Goal: Information Seeking & Learning: Learn about a topic

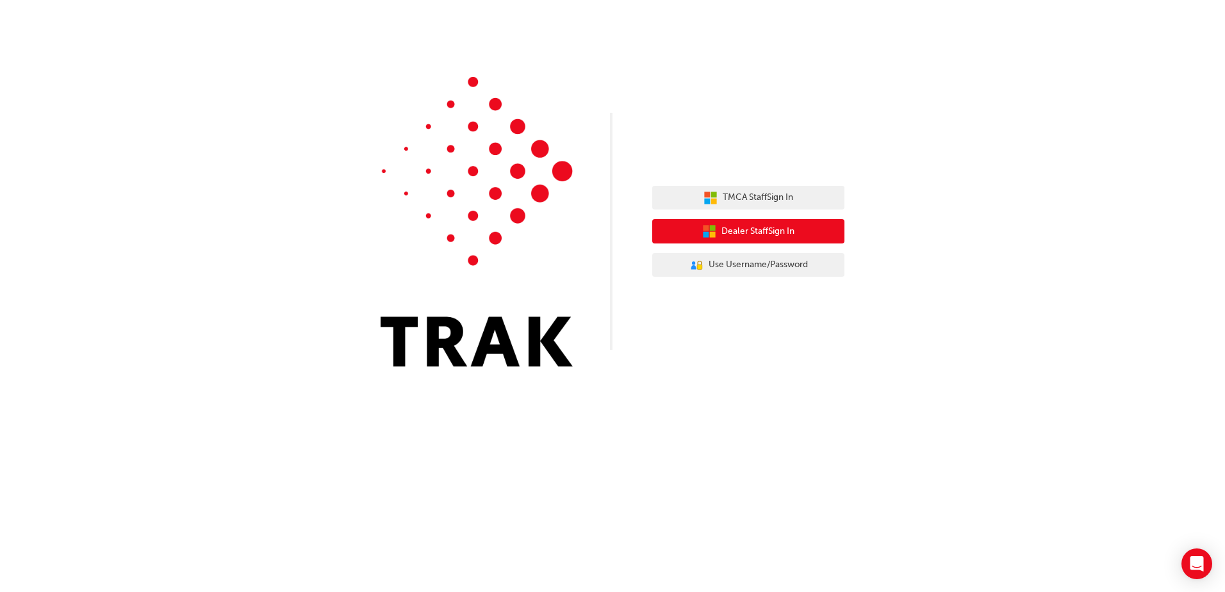
click at [772, 238] on span "Dealer Staff Sign In" at bounding box center [758, 231] width 73 height 15
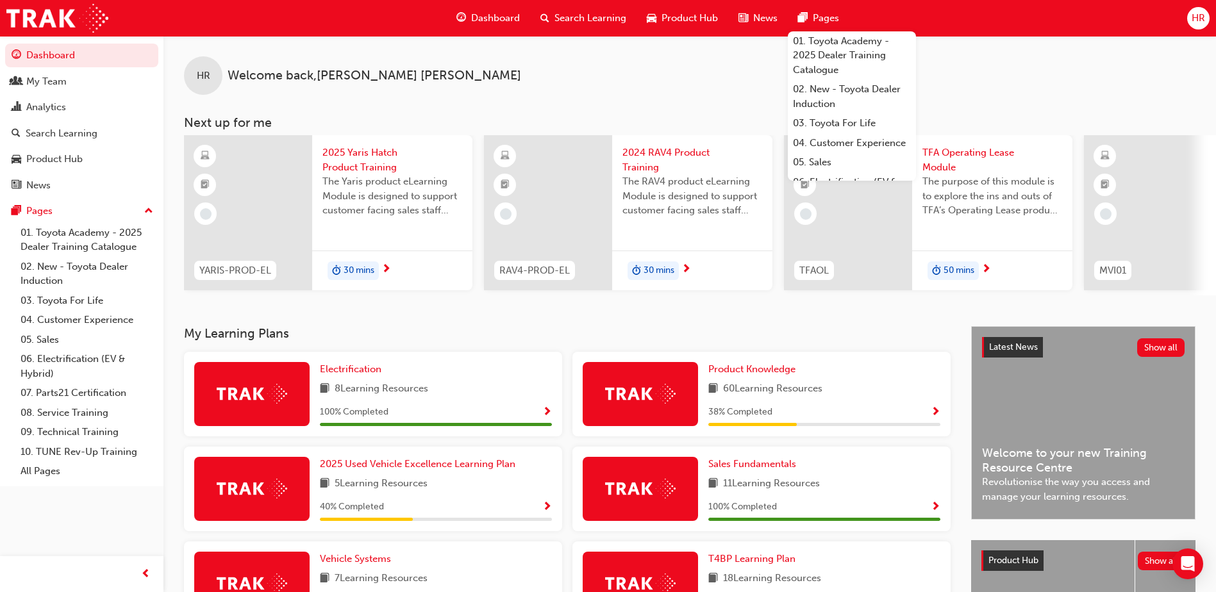
click at [570, 12] on span "Search Learning" at bounding box center [590, 18] width 72 height 15
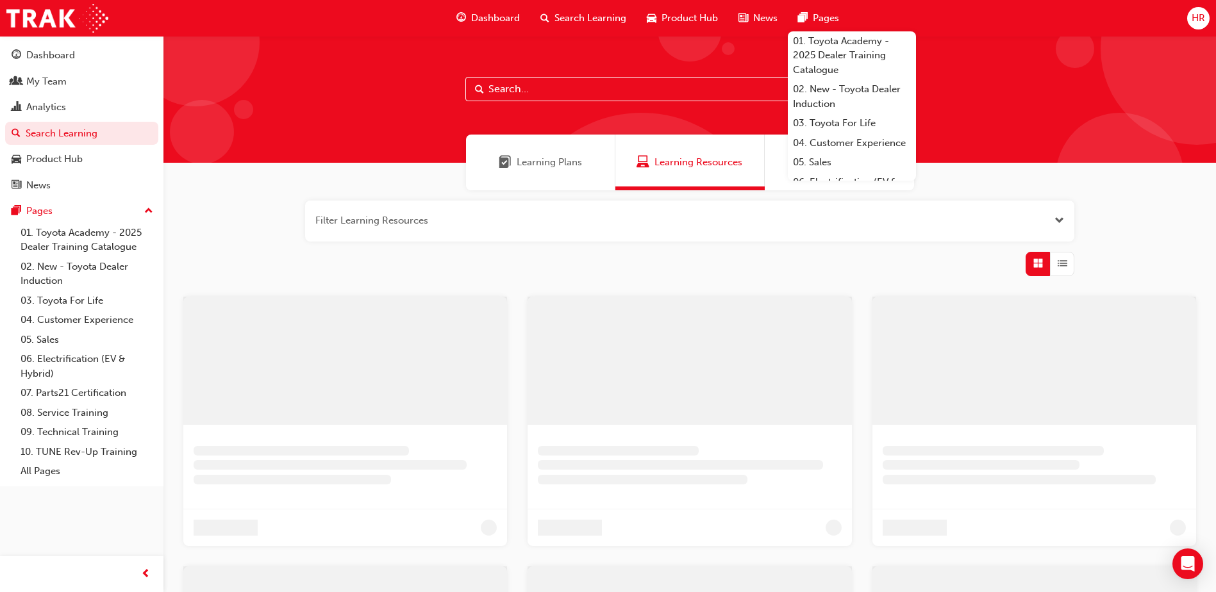
click at [532, 89] on input "text" at bounding box center [689, 89] width 449 height 24
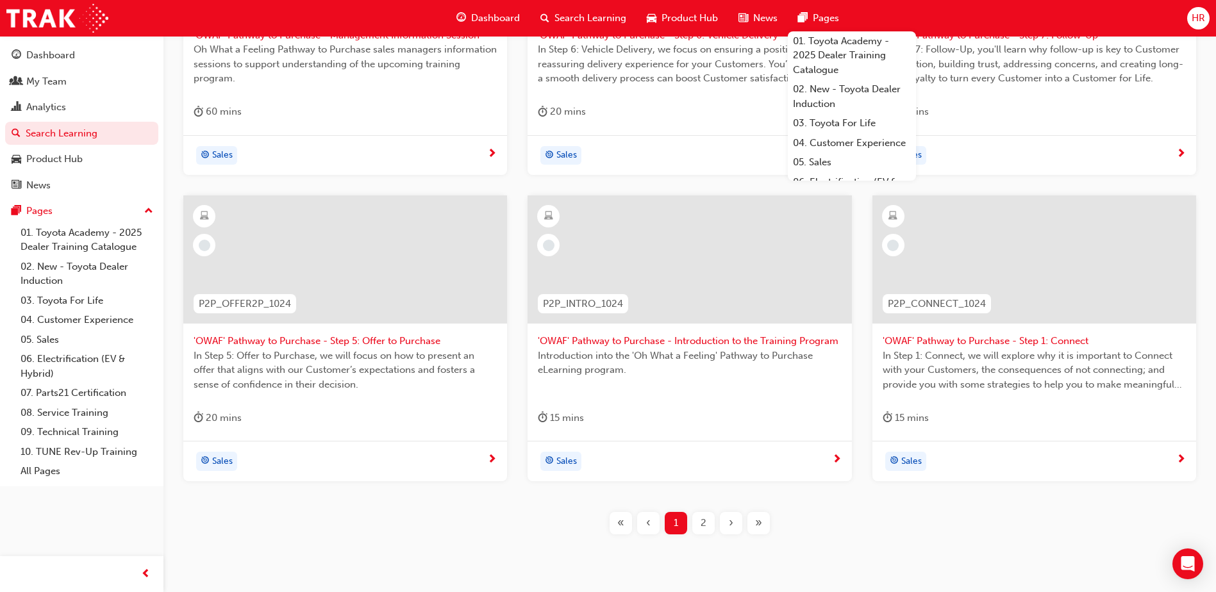
scroll to position [385, 0]
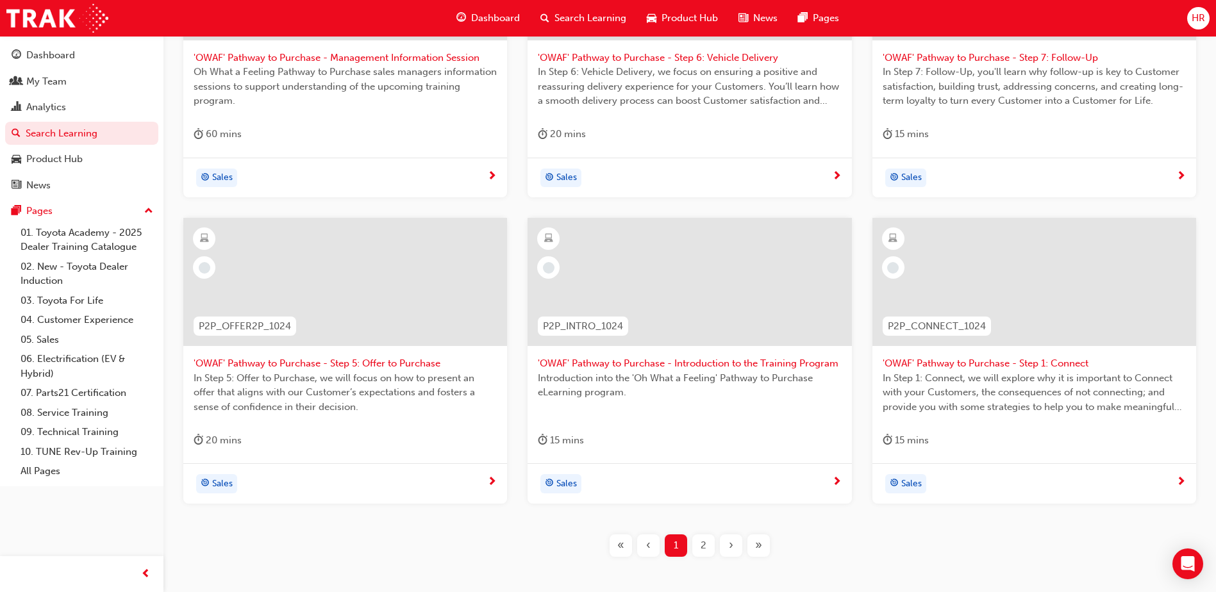
type input "pathway"
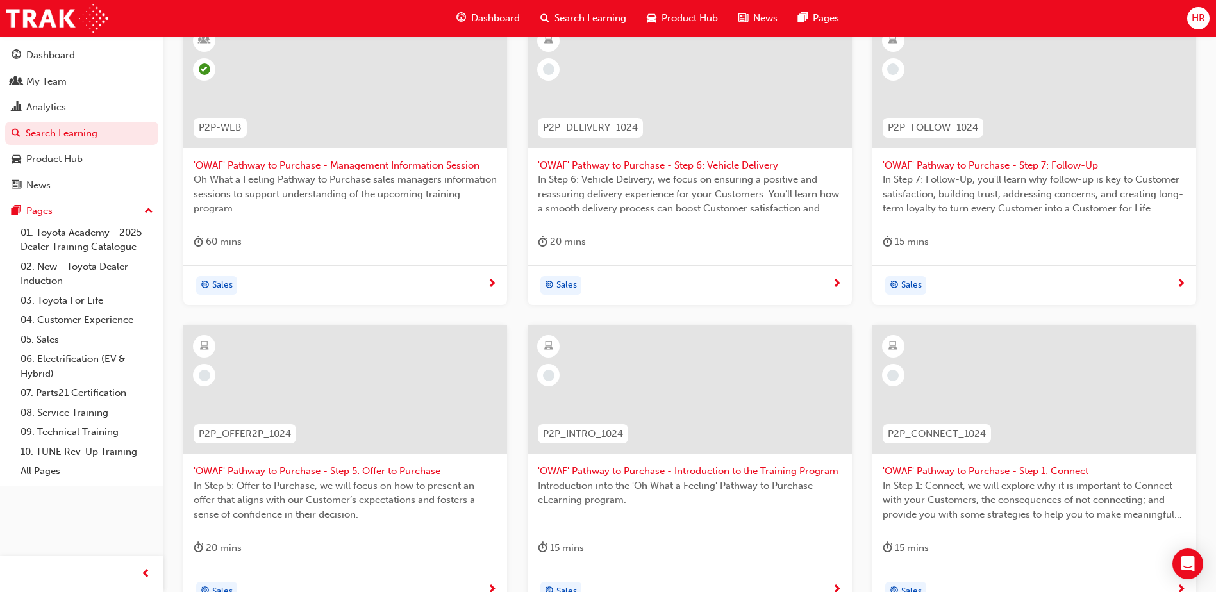
scroll to position [128, 0]
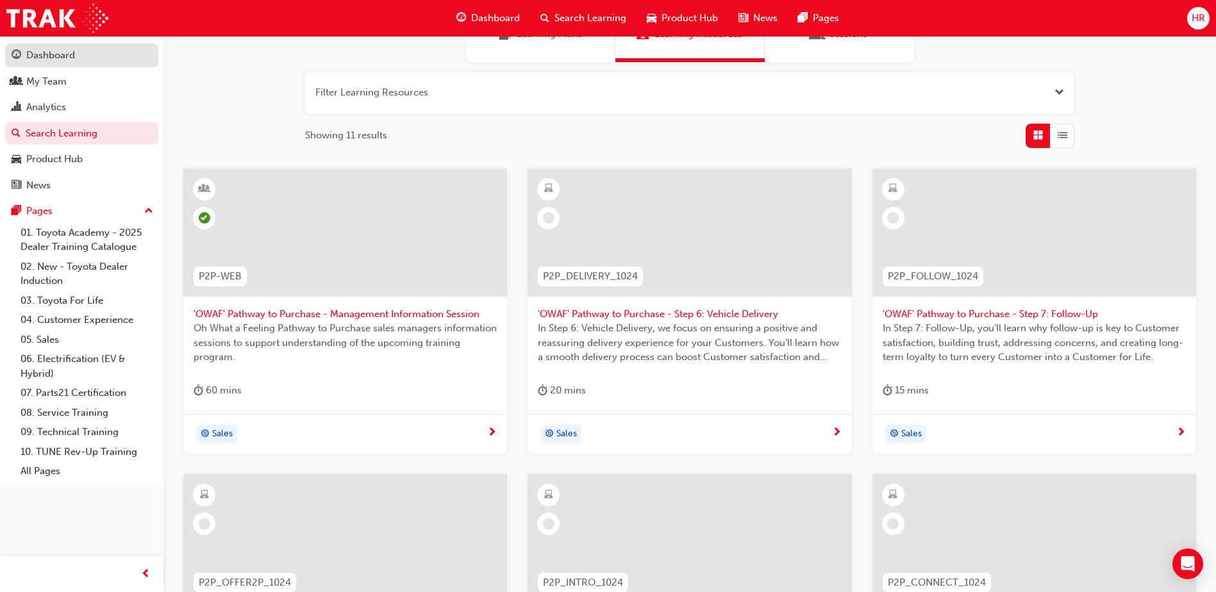
click at [53, 50] on div "Dashboard" at bounding box center [50, 55] width 49 height 15
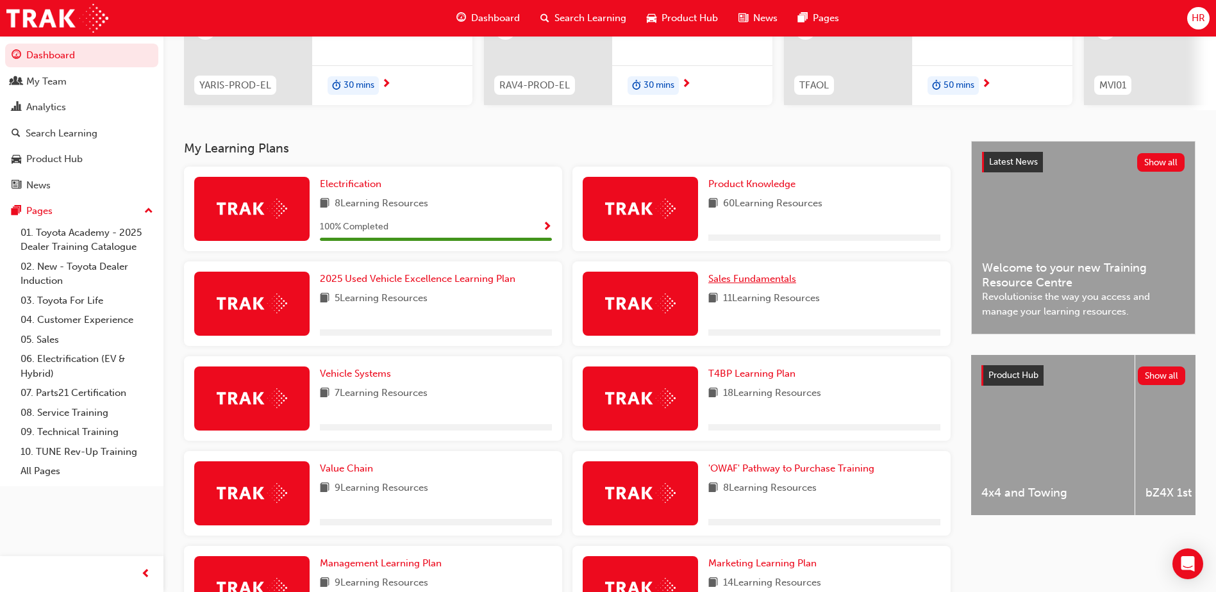
scroll to position [192, 0]
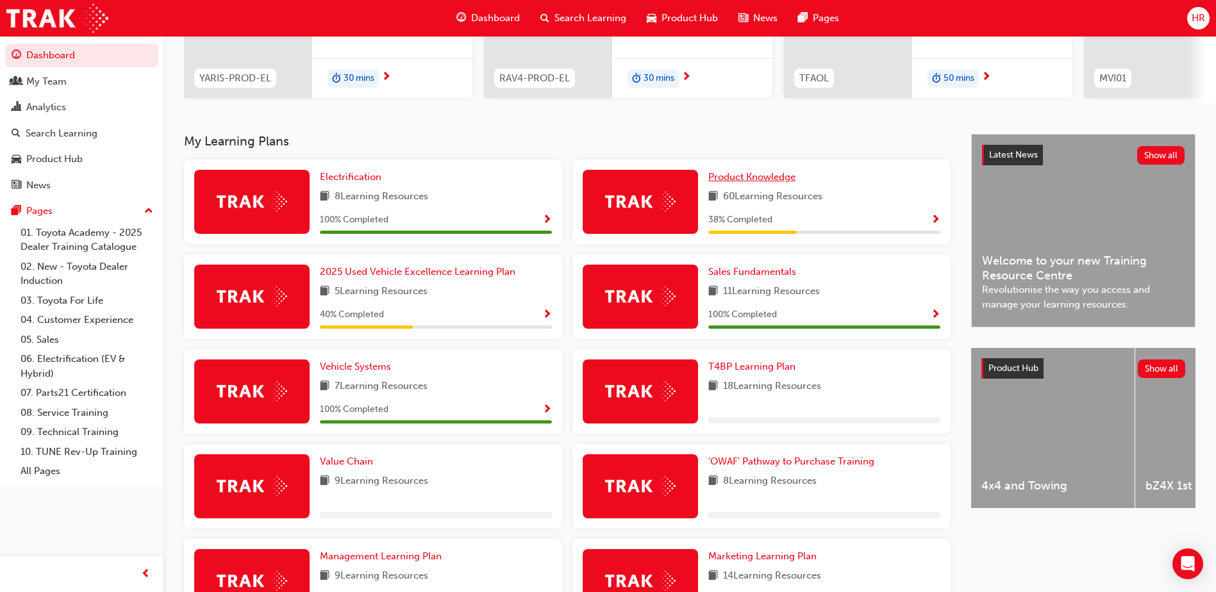
click at [755, 176] on span "Product Knowledge" at bounding box center [751, 177] width 87 height 12
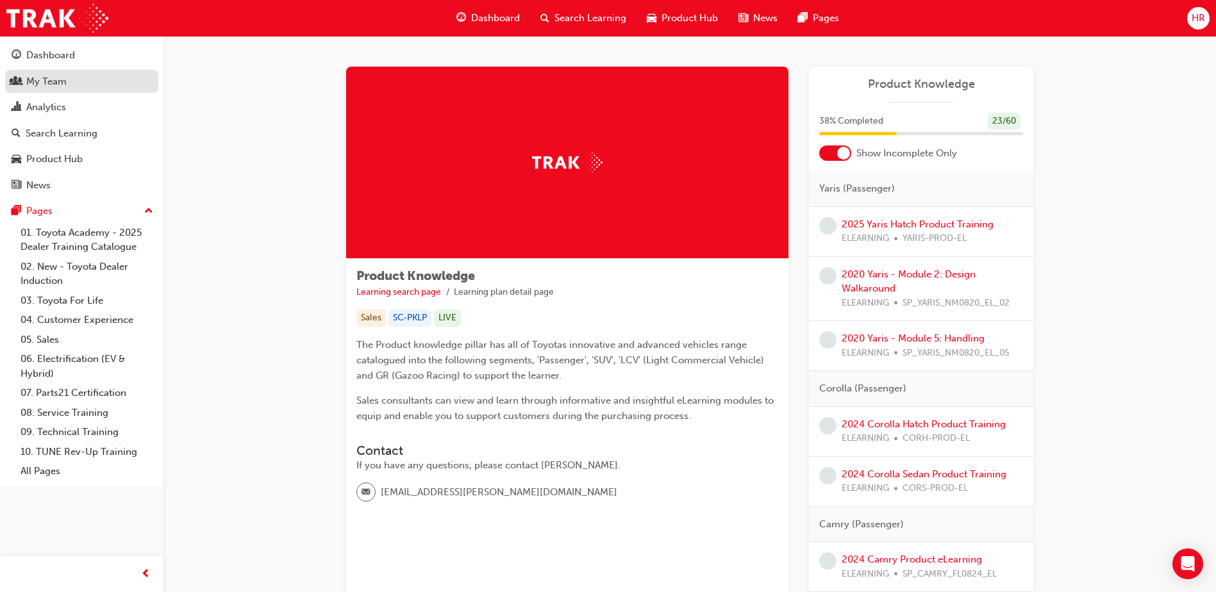
click at [54, 78] on div "My Team" at bounding box center [46, 81] width 40 height 15
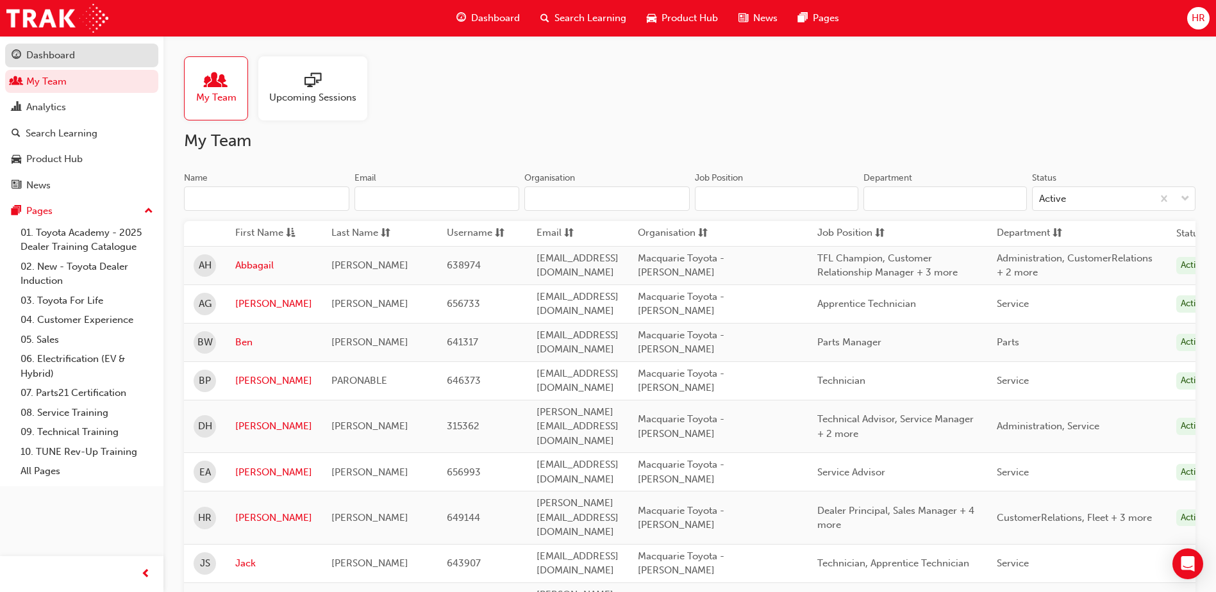
click at [57, 50] on div "Dashboard" at bounding box center [50, 55] width 49 height 15
